Goal: Browse casually: Explore the website without a specific task or goal

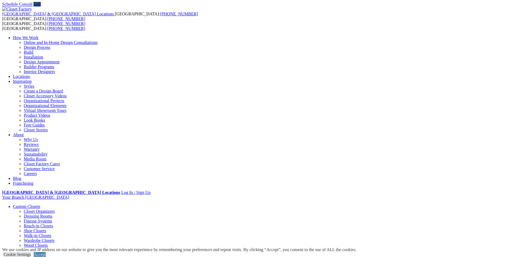
scroll to position [16, 0]
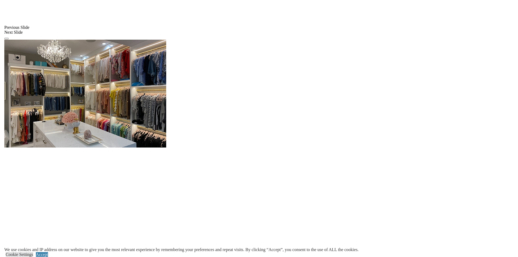
scroll to position [505, 0]
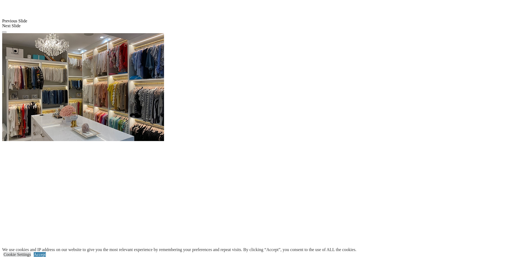
click at [0, 0] on span at bounding box center [0, 0] width 0 height 0
